Goal: Go to known website: Go to known website

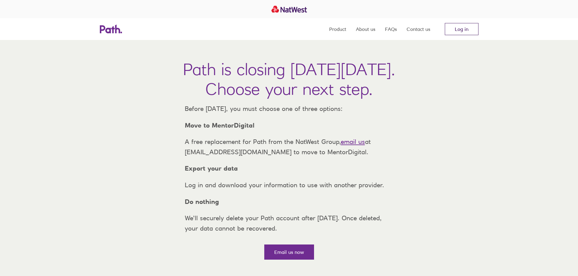
click at [470, 30] on link "Log in" at bounding box center [462, 29] width 34 height 12
